Goal: Transaction & Acquisition: Purchase product/service

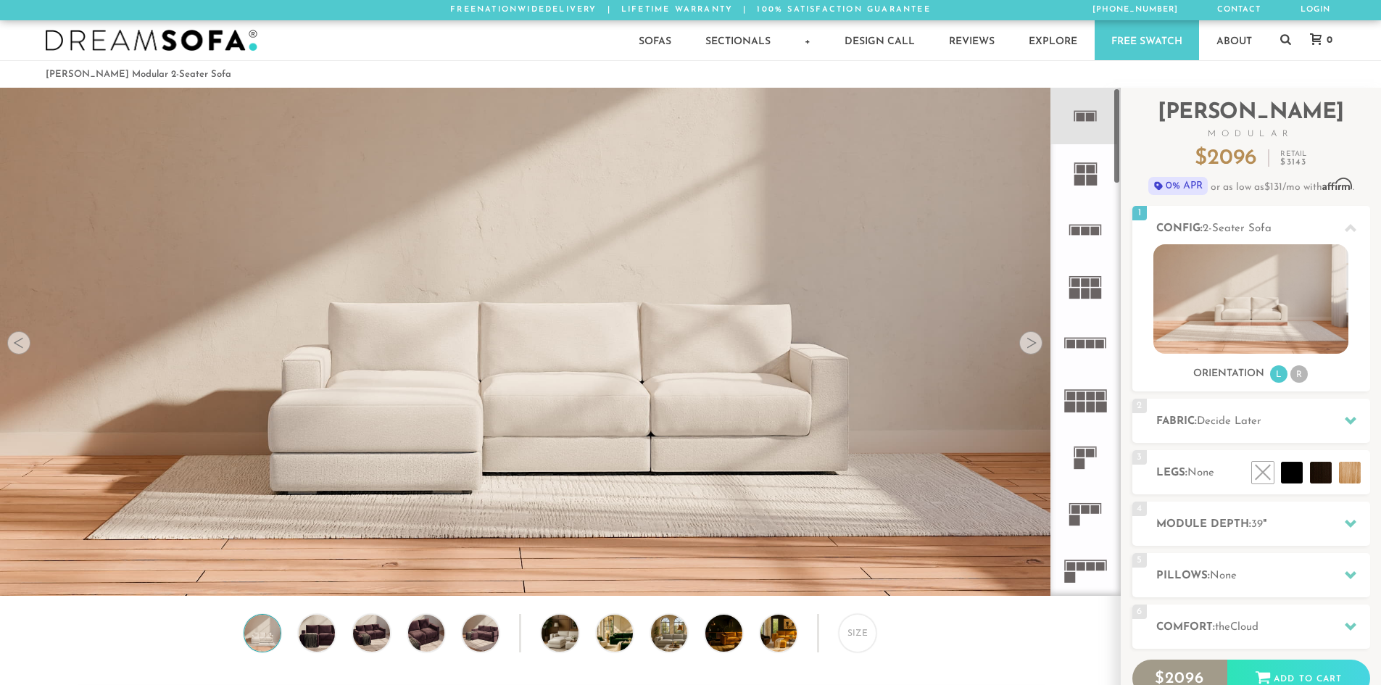
click at [1080, 184] on rect at bounding box center [1080, 180] width 11 height 11
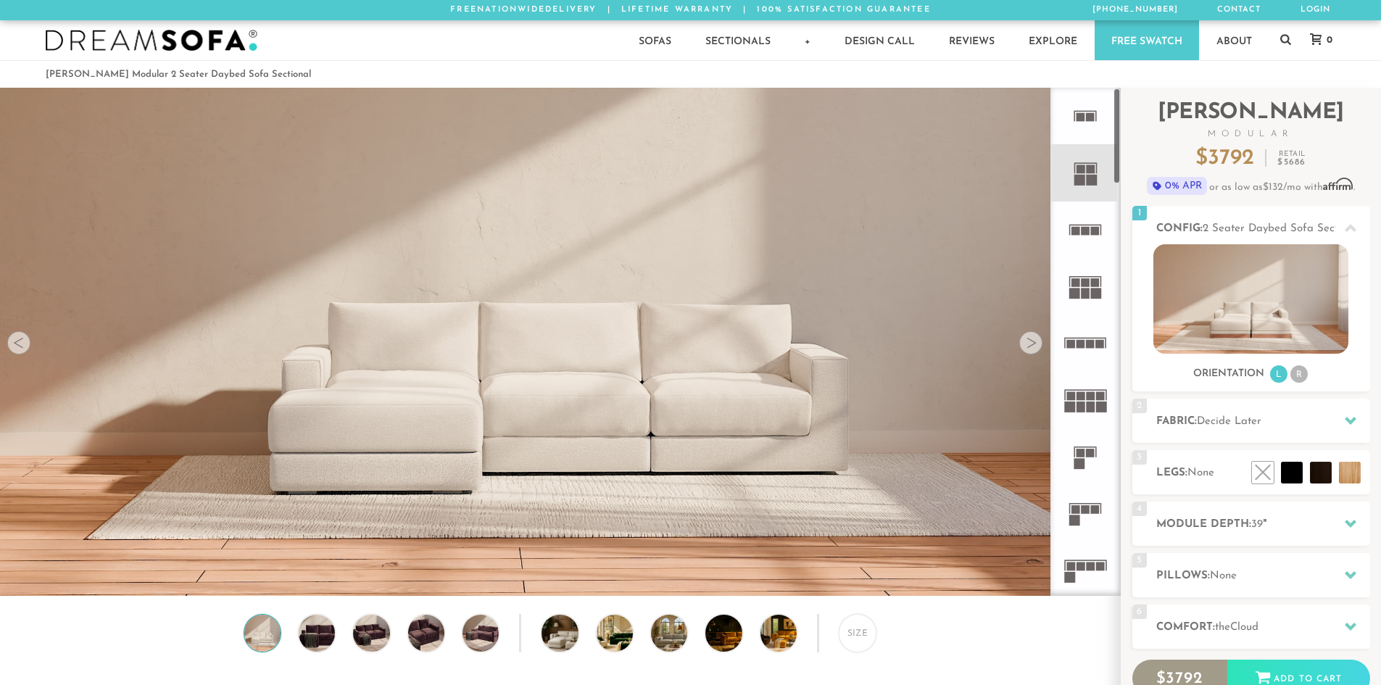
click at [1089, 238] on icon at bounding box center [1085, 230] width 57 height 57
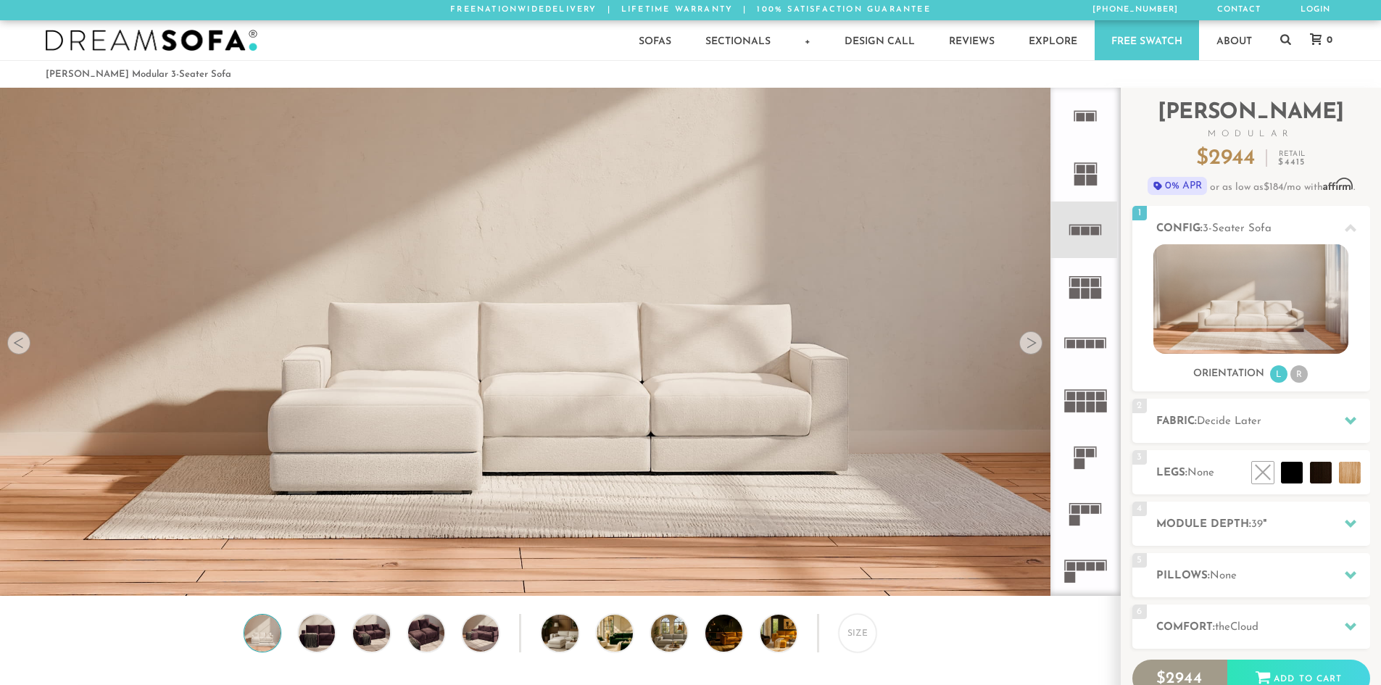
click at [1080, 308] on icon at bounding box center [1085, 286] width 57 height 57
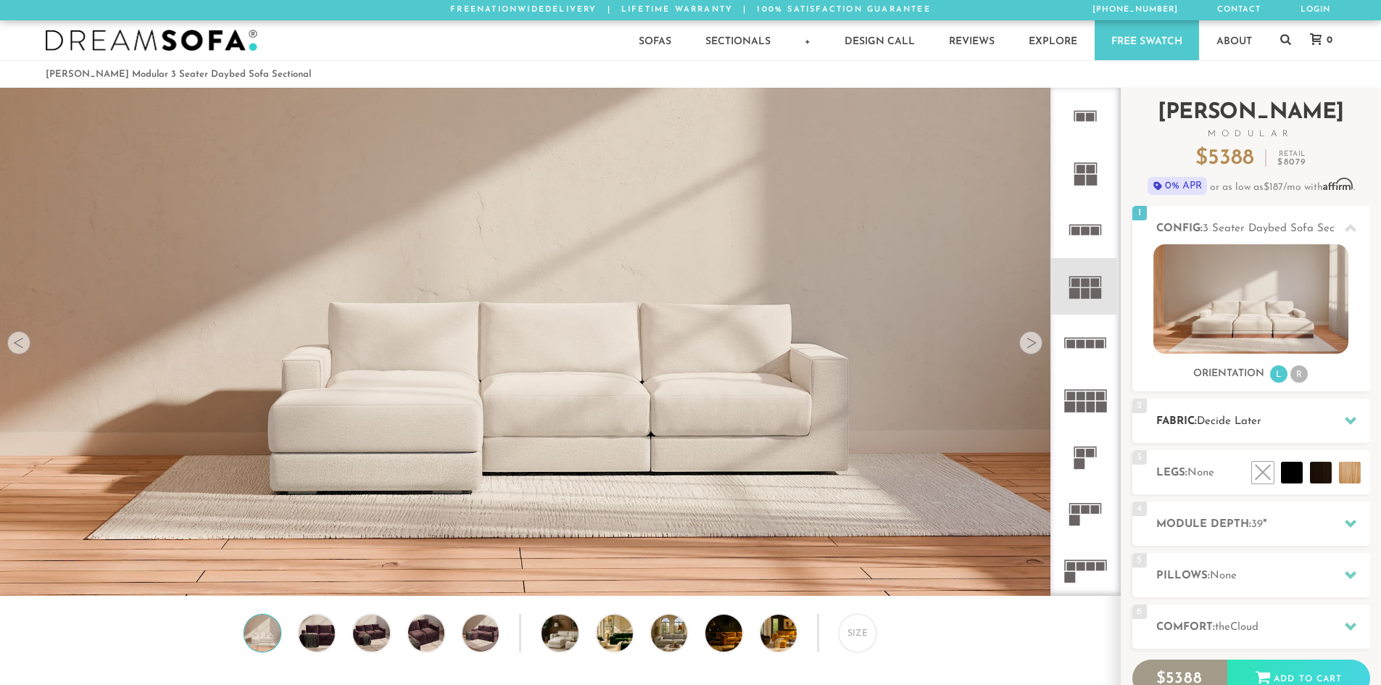
click at [1219, 432] on div "2 Fabric: Decide Later" at bounding box center [1252, 421] width 238 height 44
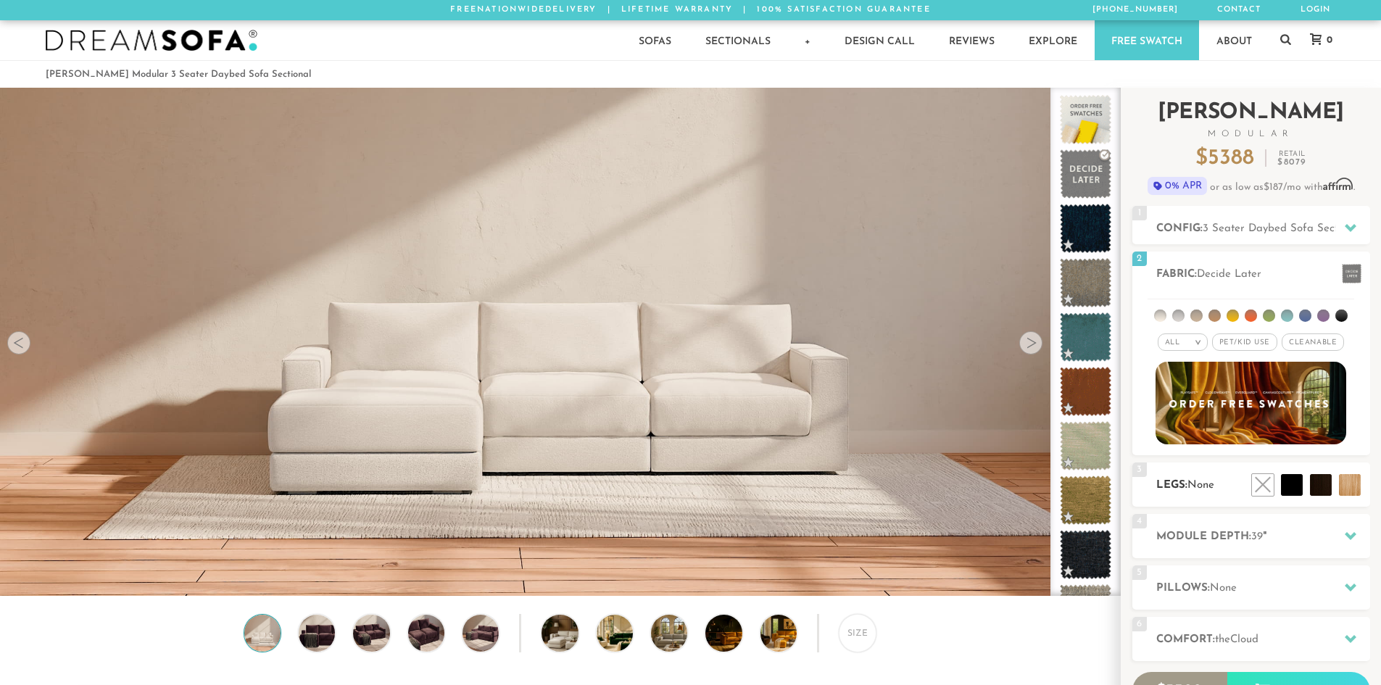
click at [1191, 494] on h2 "Legs: None" at bounding box center [1264, 485] width 214 height 17
click at [1287, 487] on li at bounding box center [1259, 452] width 87 height 87
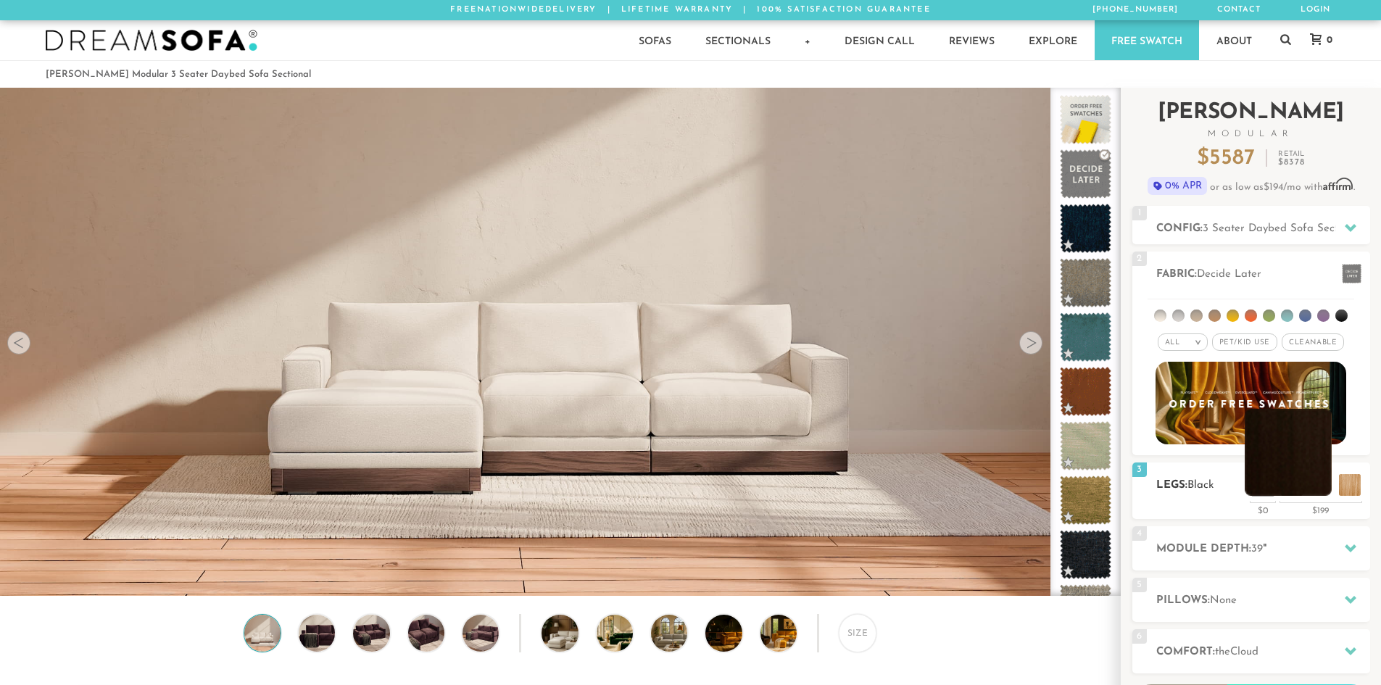
click at [1328, 486] on li at bounding box center [1288, 452] width 87 height 87
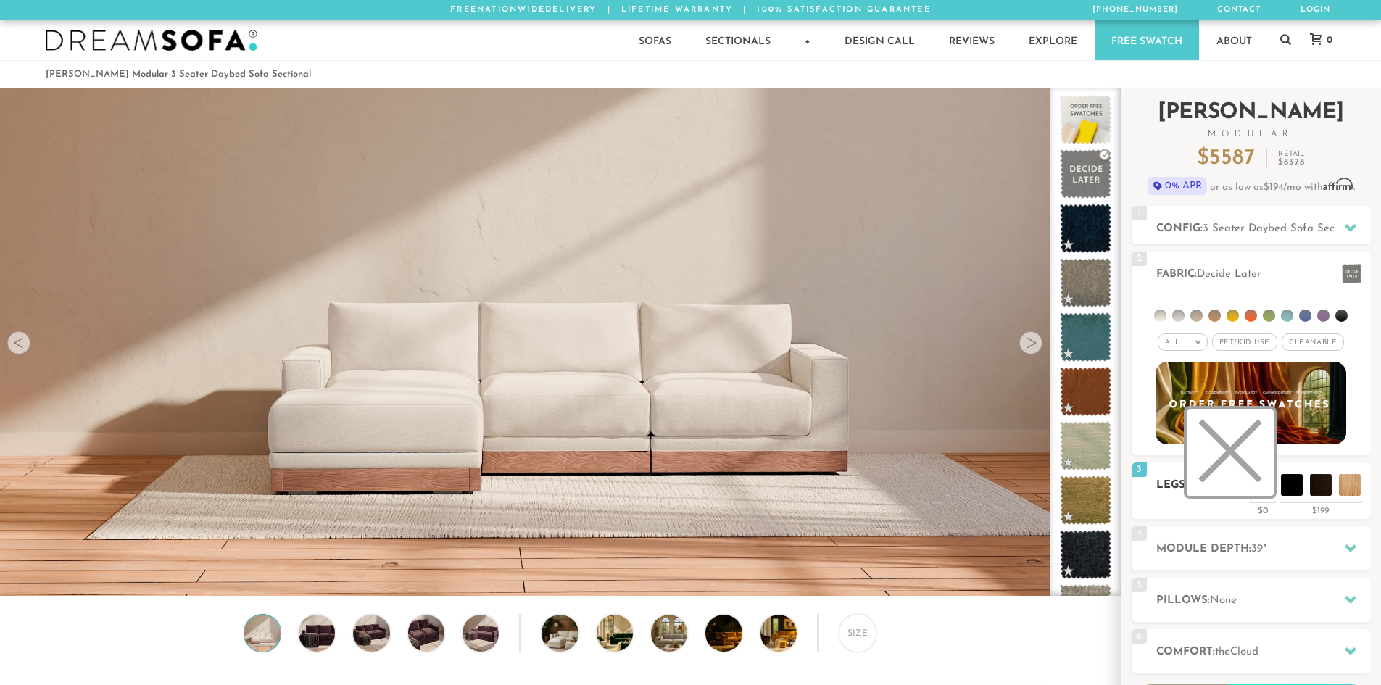
click at [1266, 492] on li at bounding box center [1230, 452] width 87 height 87
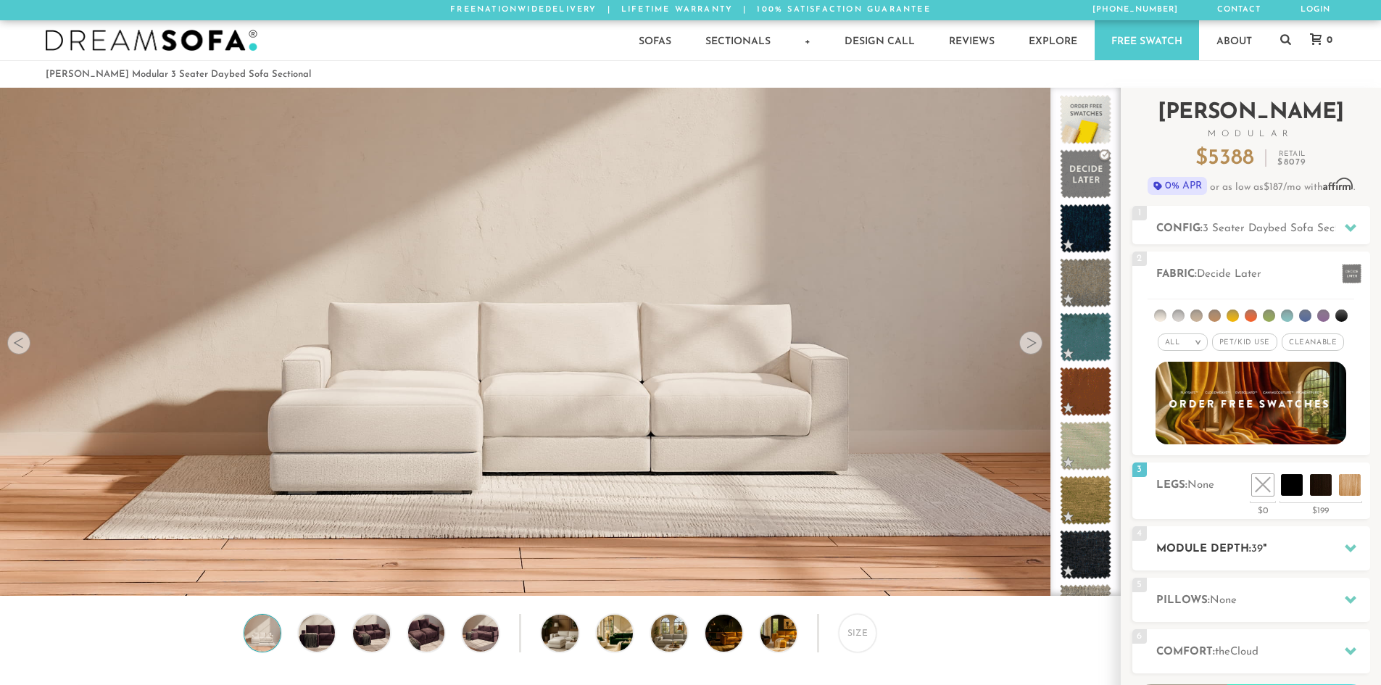
click at [1207, 540] on div "4 Module Depth: 39 "" at bounding box center [1252, 548] width 238 height 44
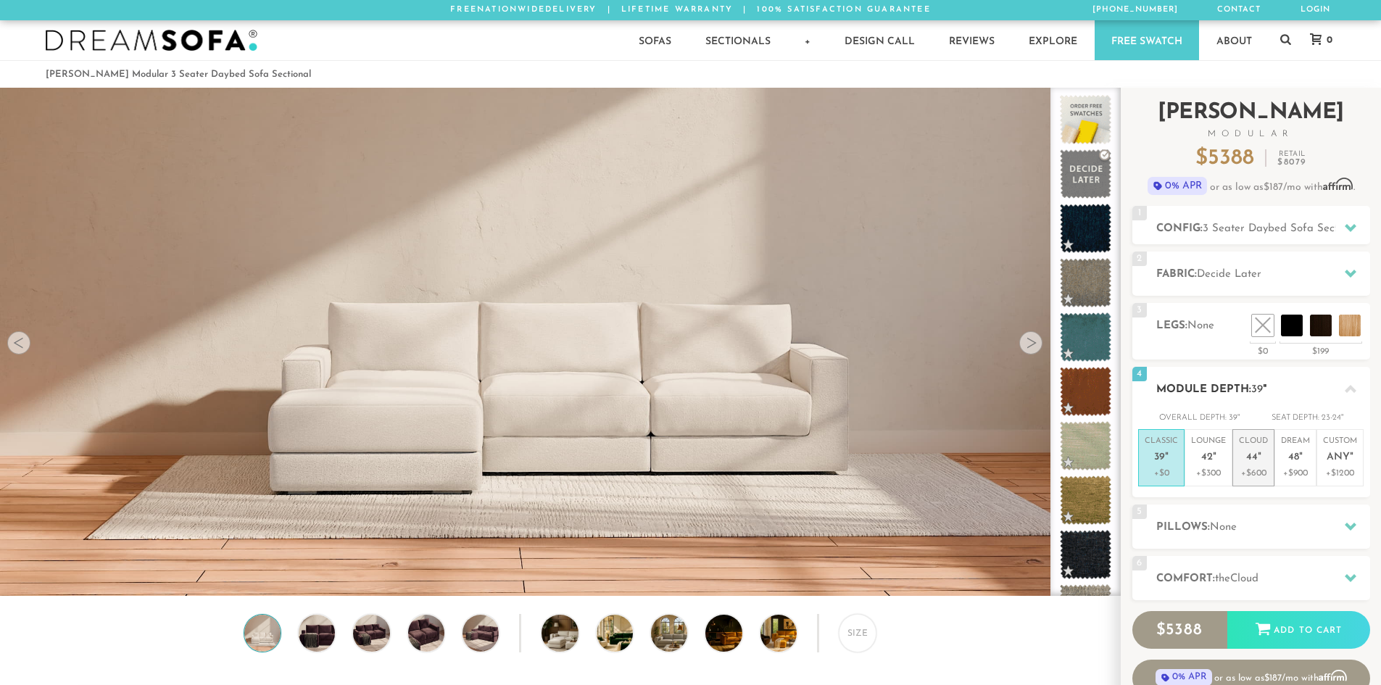
click at [1236, 455] on li "Cloud 44 " +$600" at bounding box center [1254, 457] width 42 height 57
click at [1286, 491] on div "Classic 39 " +$0 Lounge 42 " +$300 Cloud 44 " +$600 Dream 48 " +$900 Custom Any…" at bounding box center [1252, 463] width 238 height 68
click at [1291, 471] on p "+$900" at bounding box center [1295, 473] width 29 height 13
click at [1252, 528] on h2 "Pillows: None" at bounding box center [1264, 527] width 214 height 17
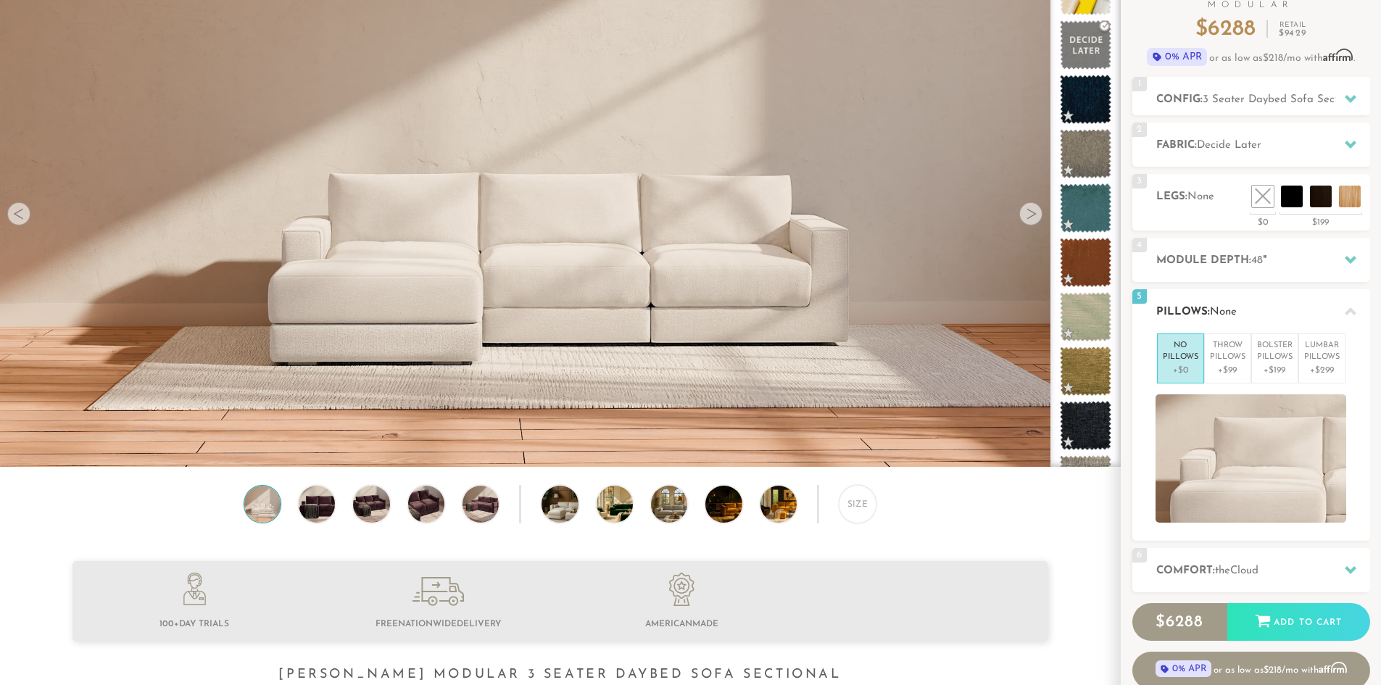
scroll to position [145, 0]
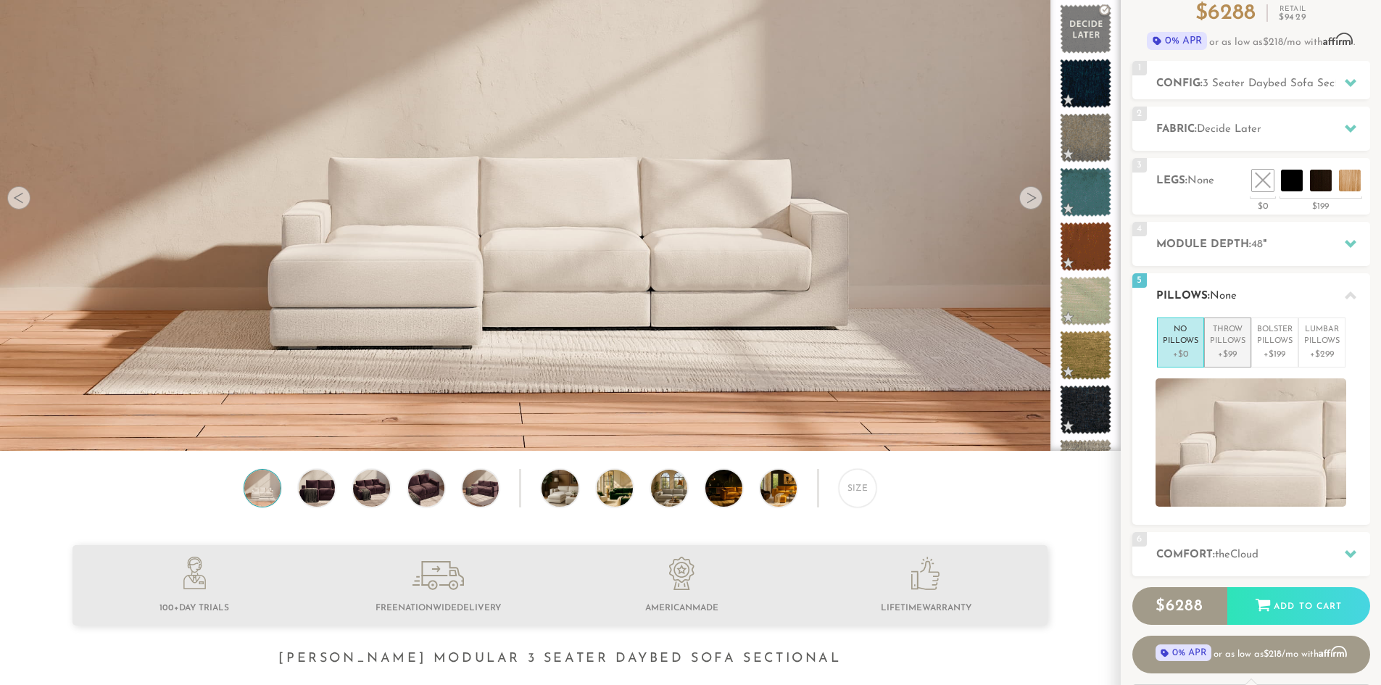
click at [1233, 348] on p "+$99" at bounding box center [1228, 354] width 36 height 13
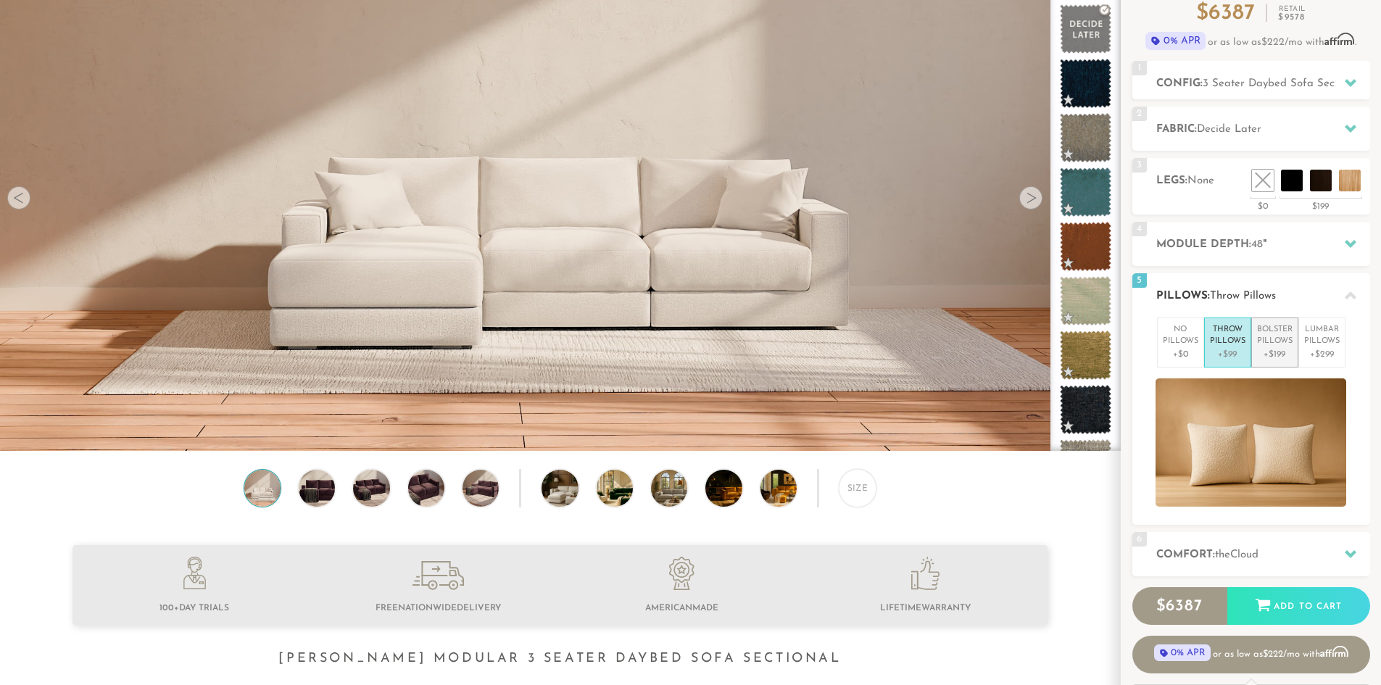
click at [1274, 338] on p "Bolster Pillows" at bounding box center [1275, 336] width 36 height 24
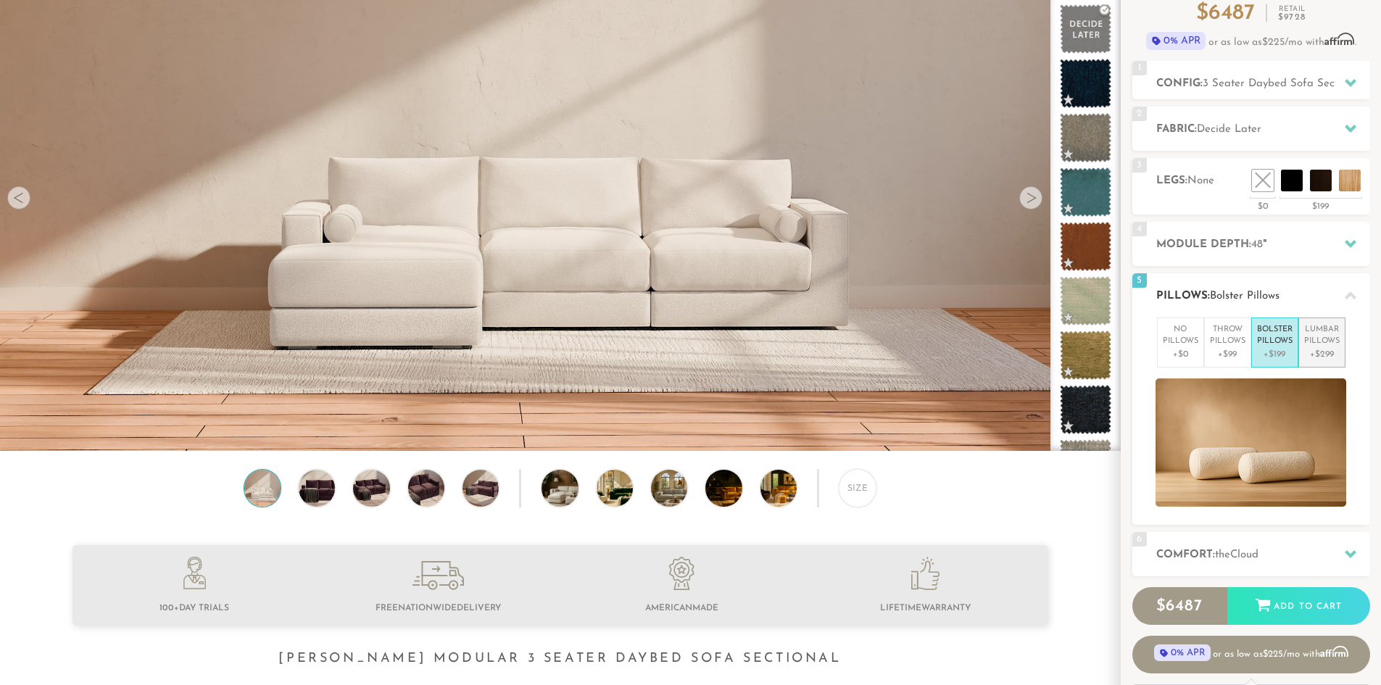
click at [1322, 344] on p "Lumbar Pillows" at bounding box center [1323, 336] width 36 height 24
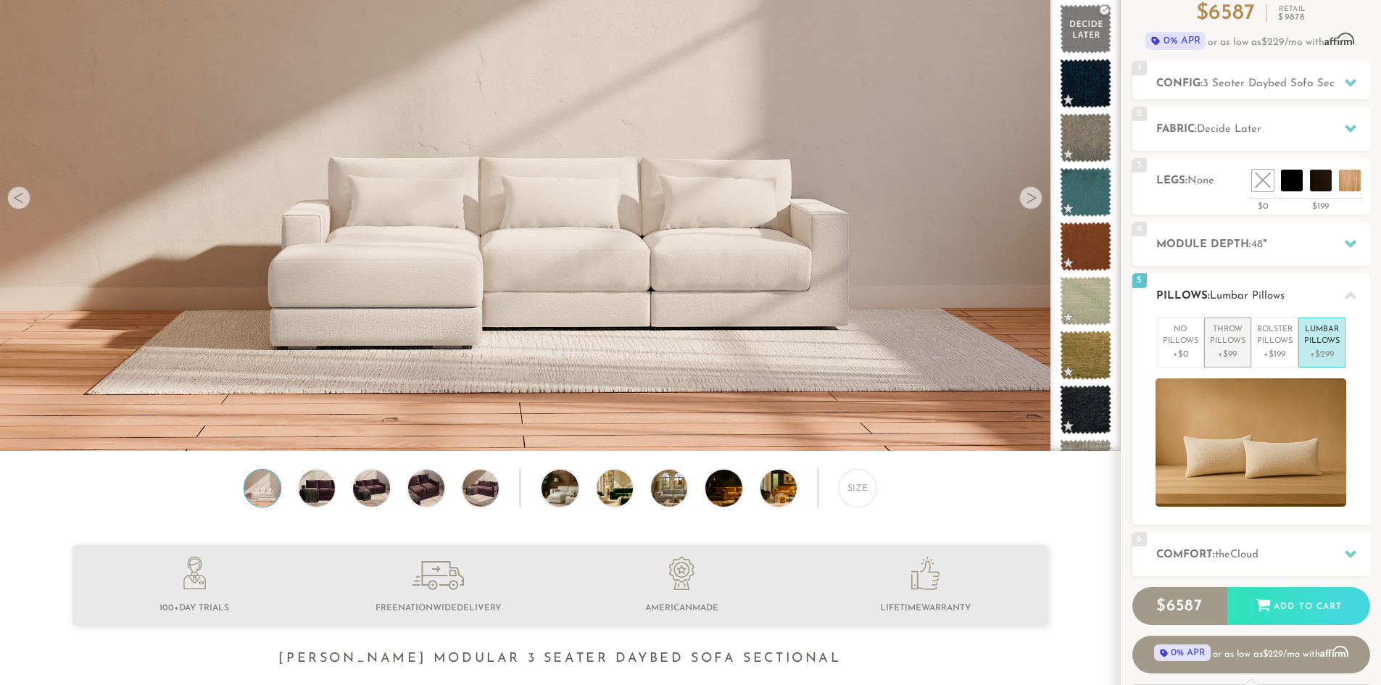
click at [1228, 348] on p "+$99" at bounding box center [1228, 354] width 36 height 13
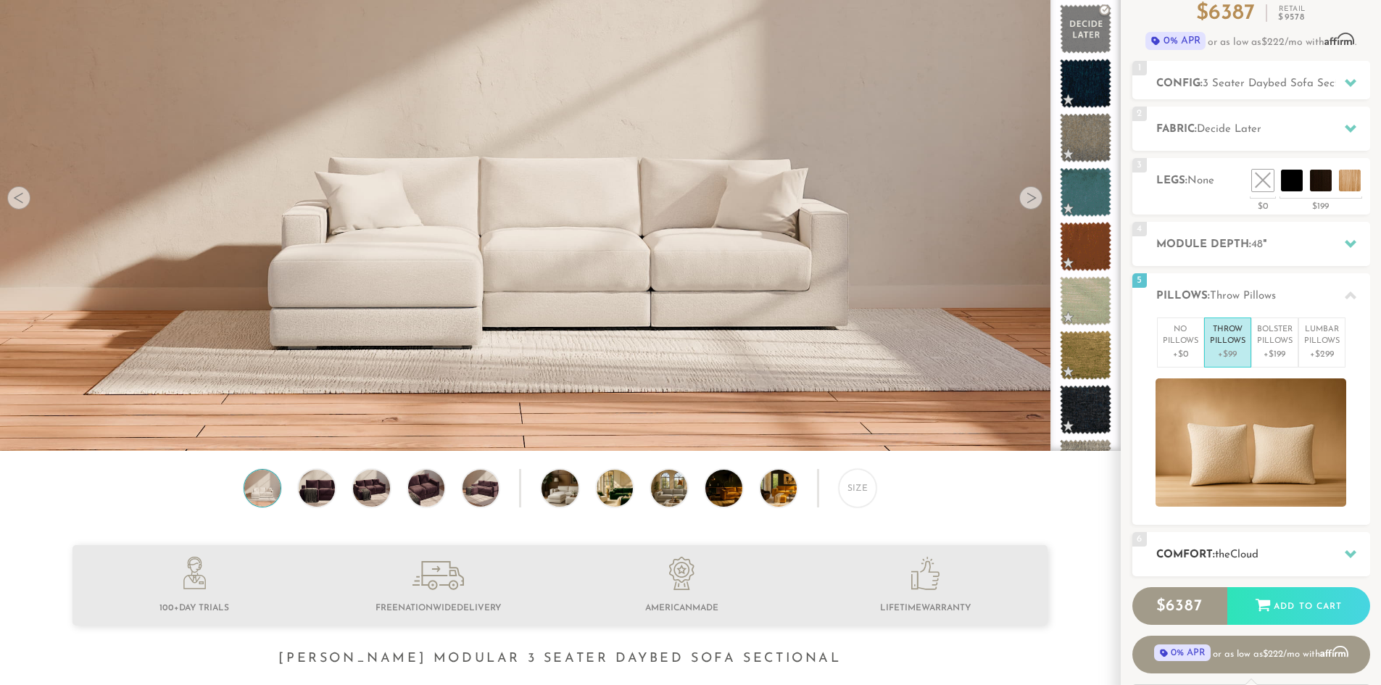
click at [1231, 559] on span "the" at bounding box center [1222, 555] width 15 height 11
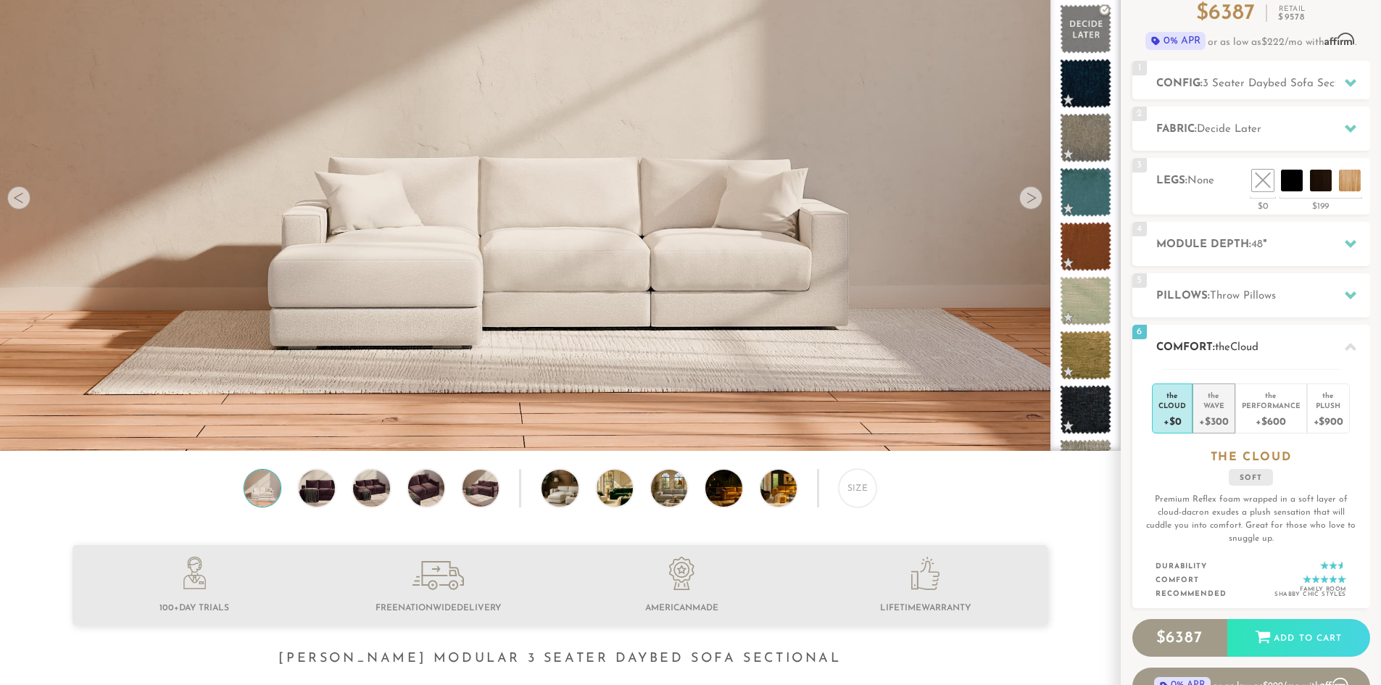
click at [1210, 396] on div "the" at bounding box center [1213, 393] width 29 height 15
click at [1167, 413] on div "+$0" at bounding box center [1173, 420] width 28 height 21
click at [1285, 408] on div "Performance" at bounding box center [1271, 405] width 59 height 10
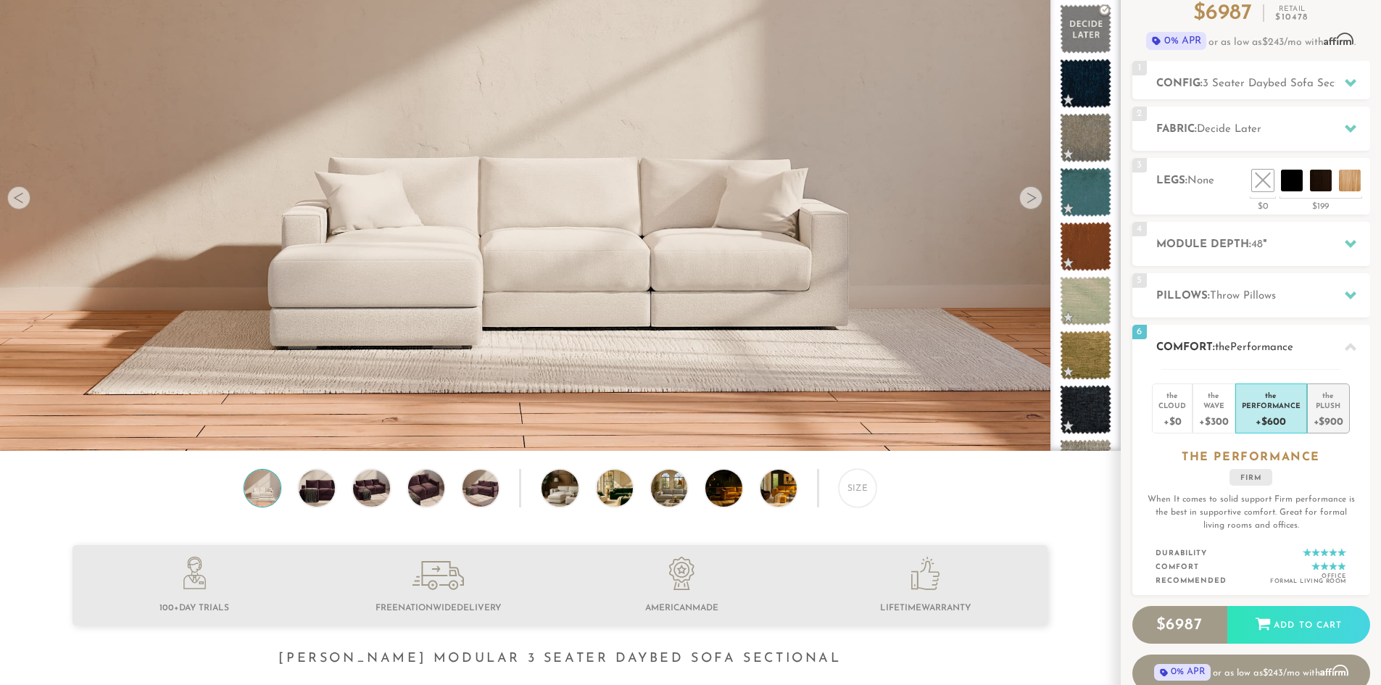
click at [1332, 411] on div "+$900" at bounding box center [1329, 420] width 30 height 21
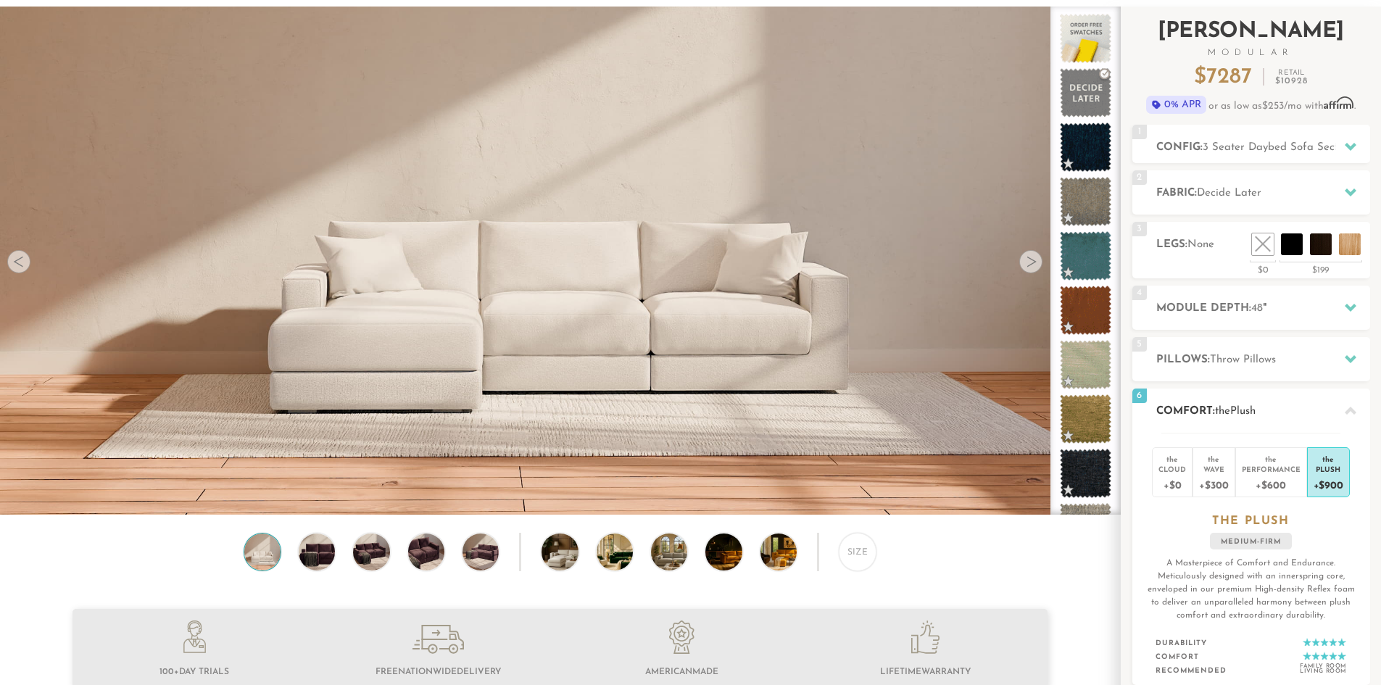
scroll to position [0, 0]
